Goal: Check status

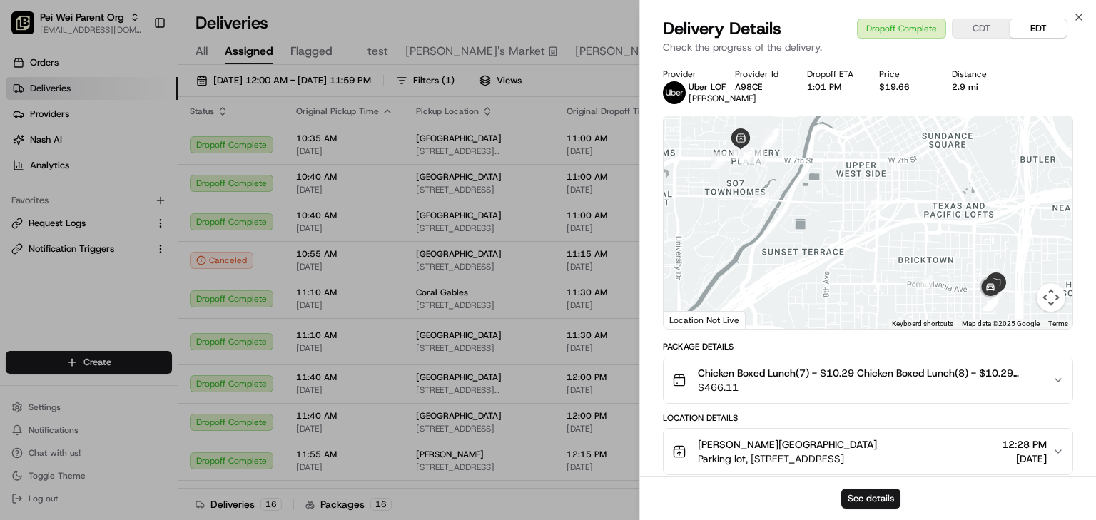
scroll to position [261, 0]
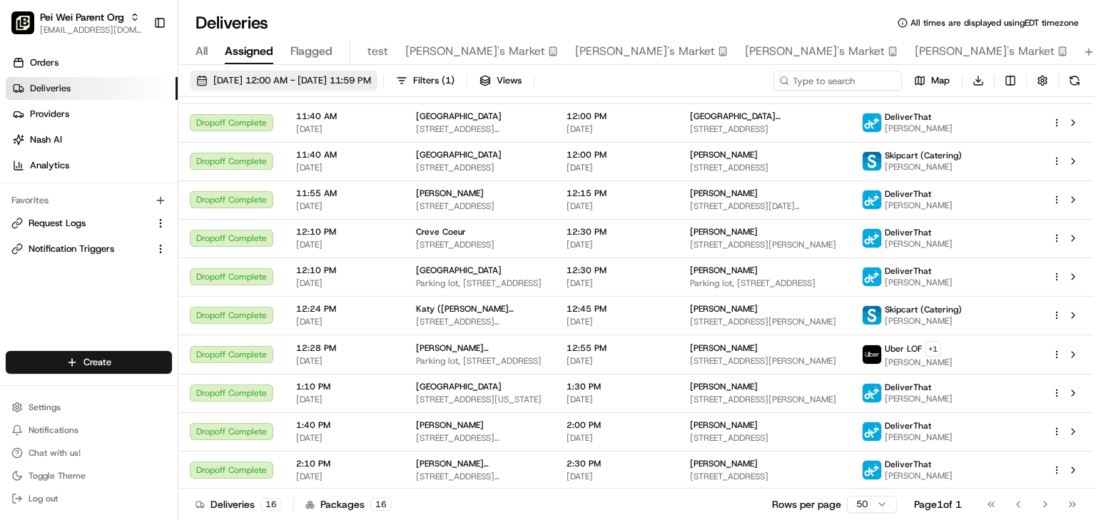
click at [287, 79] on span "[DATE] 12:00 AM - [DATE] 11:59 PM" at bounding box center [292, 80] width 158 height 13
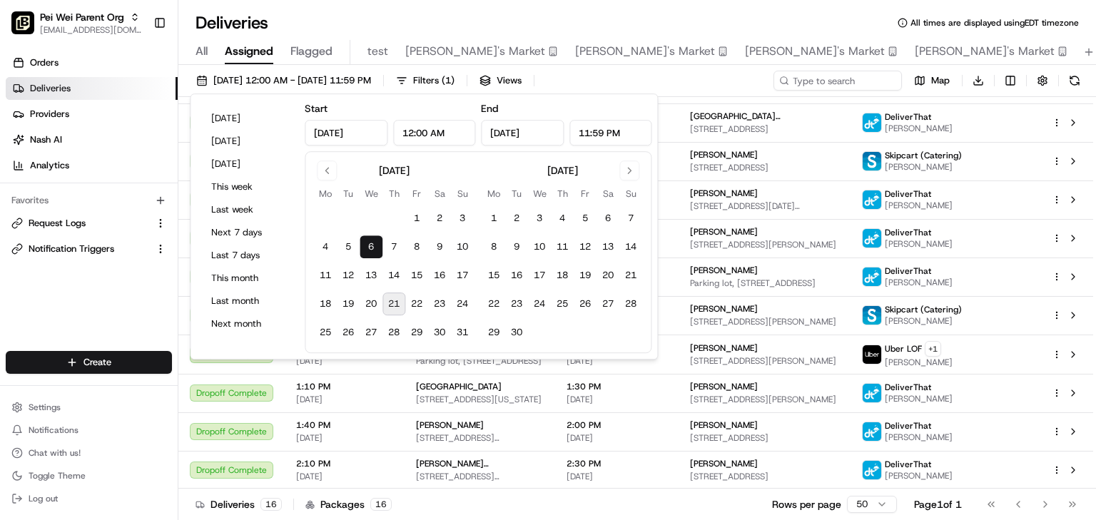
click at [393, 308] on button "21" at bounding box center [393, 303] width 23 height 23
type input "[DATE]"
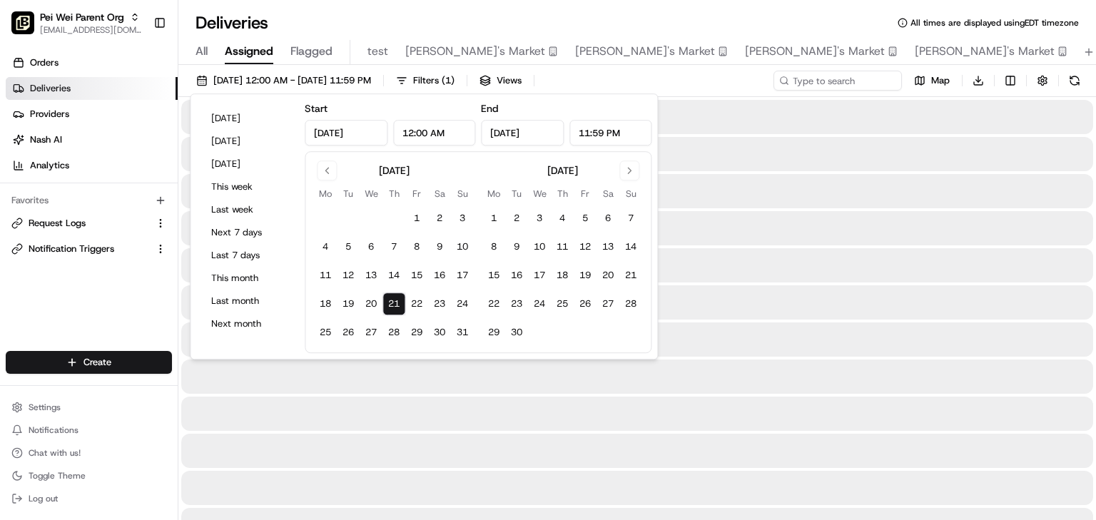
click at [394, 307] on button "21" at bounding box center [393, 303] width 23 height 23
click at [782, 11] on div "Deliveries All times are displayed using EDT timezone All Assigned Flagged test…" at bounding box center [636, 260] width 917 height 520
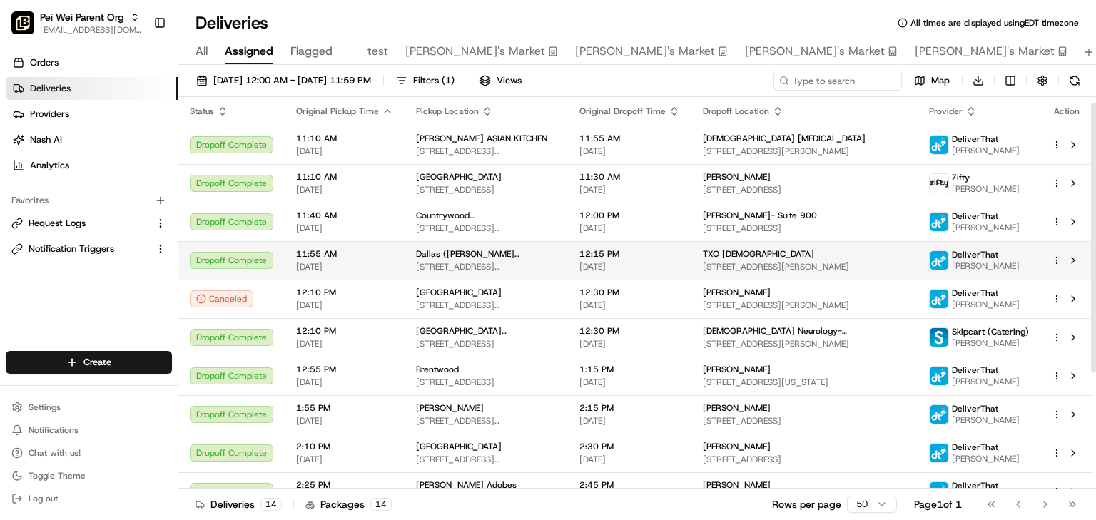
scroll to position [57, 0]
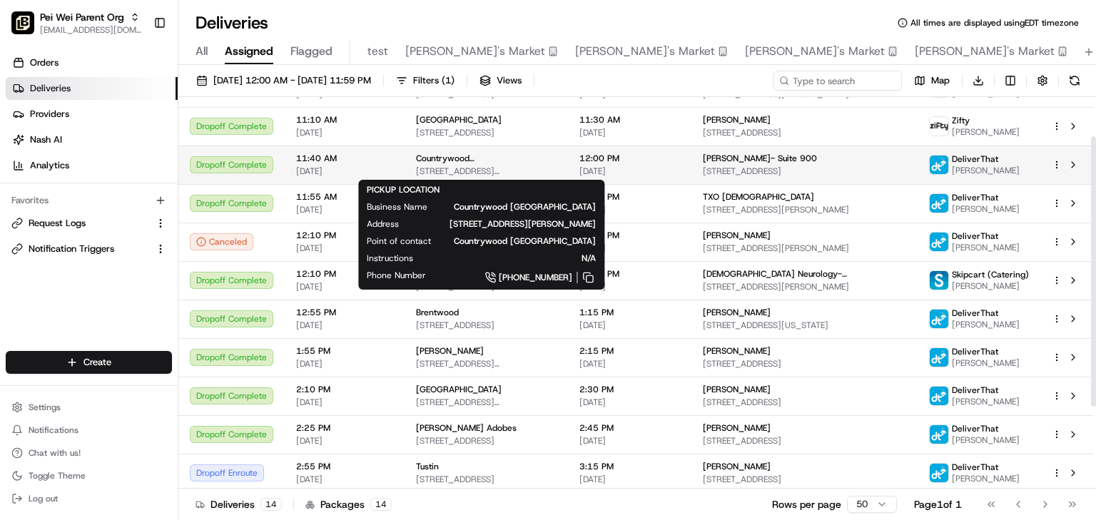
click at [543, 161] on div "Countrywood [GEOGRAPHIC_DATA]" at bounding box center [486, 158] width 141 height 11
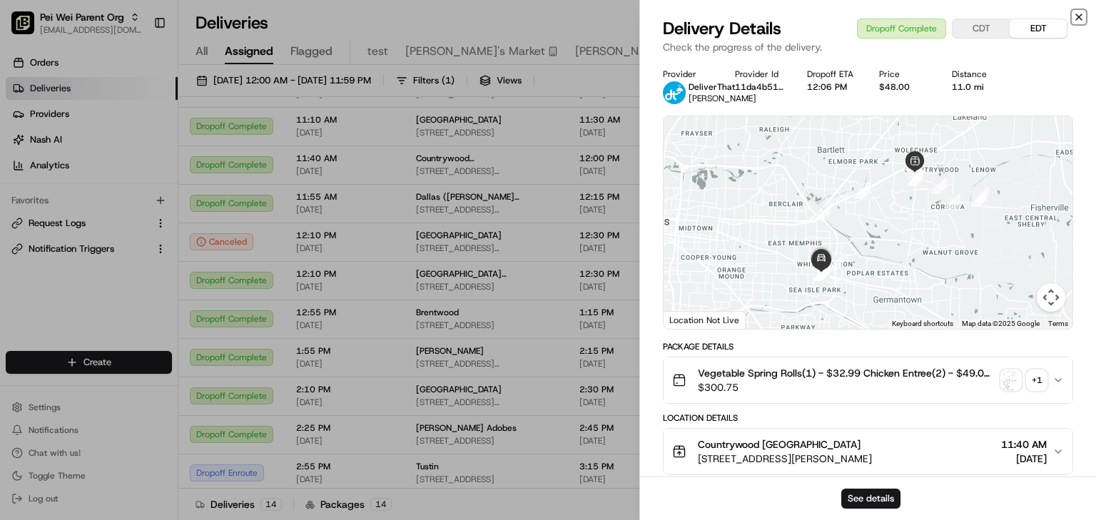
click at [1076, 14] on icon "button" at bounding box center [1079, 17] width 6 height 6
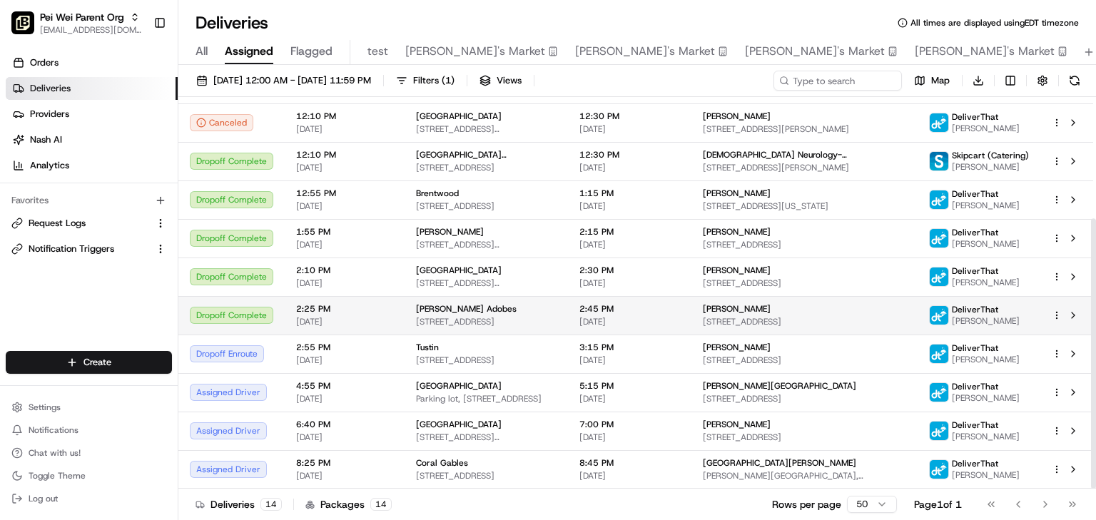
scroll to position [0, 0]
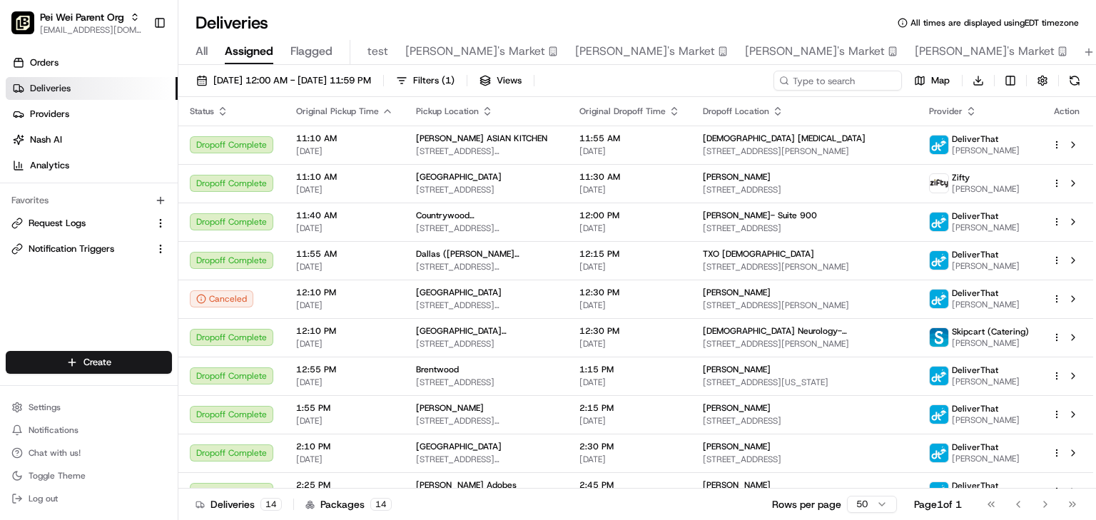
click at [844, 9] on div "Deliveries All times are displayed using EDT timezone All Assigned Flagged test…" at bounding box center [636, 260] width 917 height 520
click at [517, 24] on div "Deliveries All times are displayed using EDT timezone" at bounding box center [636, 22] width 917 height 23
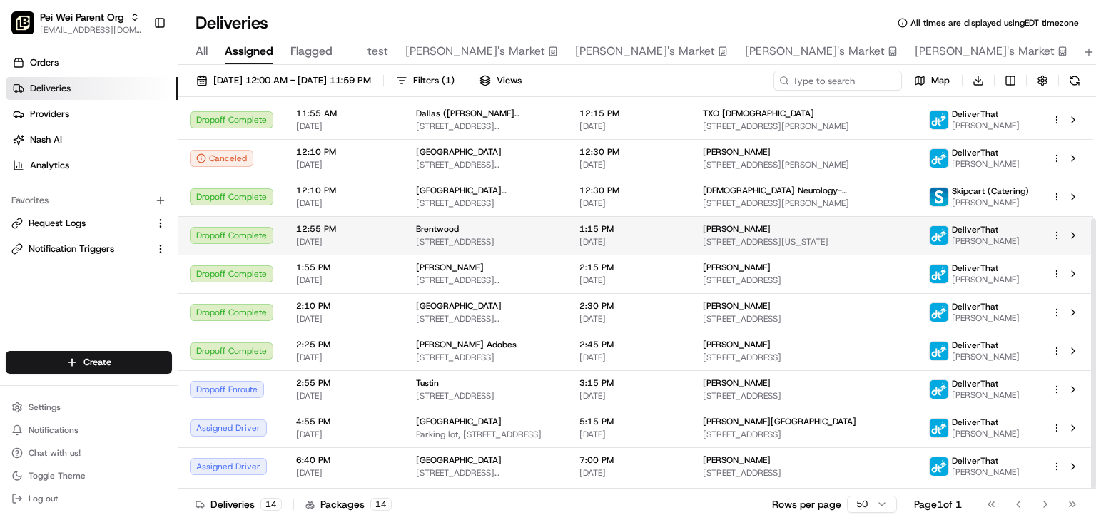
scroll to position [176, 0]
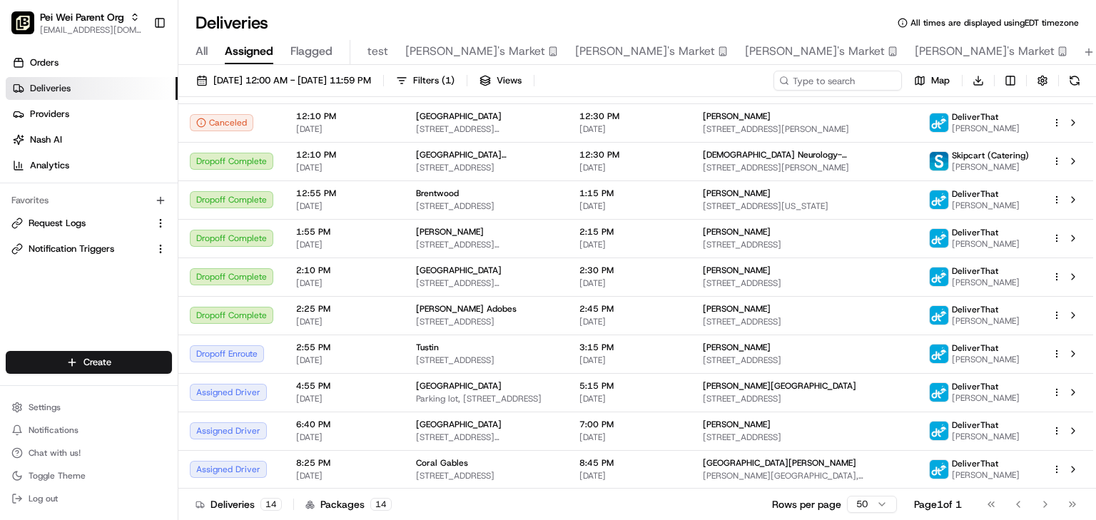
click at [662, 21] on div "Deliveries All times are displayed using EDT timezone" at bounding box center [636, 22] width 917 height 23
